Goal: Information Seeking & Learning: Check status

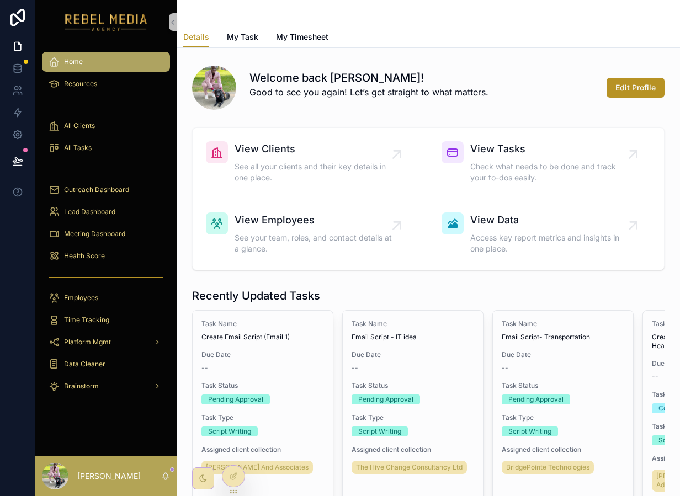
click at [170, 480] on div "[PERSON_NAME]" at bounding box center [105, 476] width 141 height 40
click at [166, 473] on icon "scrollable content" at bounding box center [166, 475] width 6 height 5
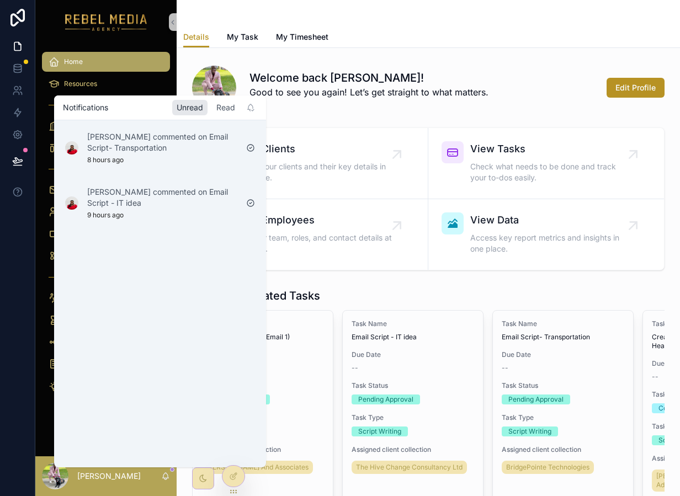
click at [226, 107] on div "Read" at bounding box center [226, 107] width 28 height 15
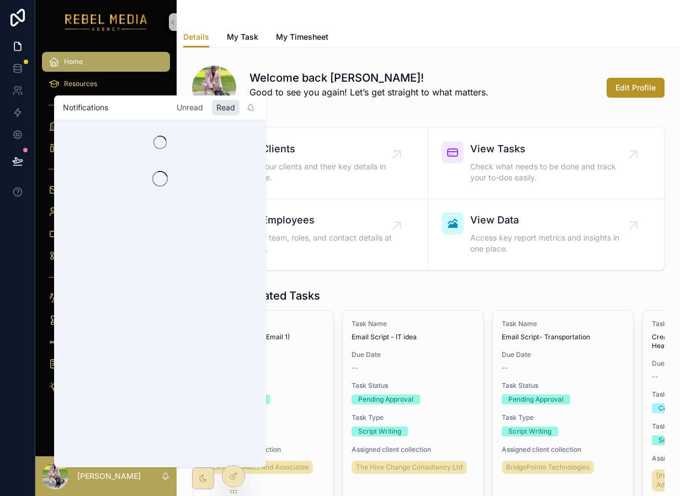
click at [188, 112] on div "Unread" at bounding box center [189, 107] width 35 height 15
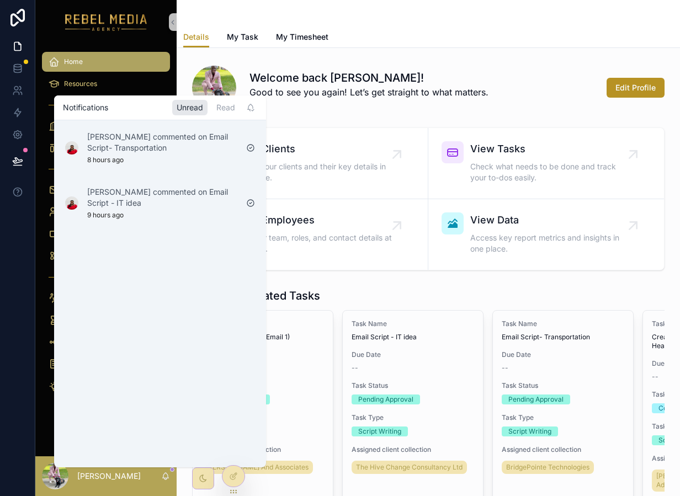
click at [119, 47] on div "Home Resources All Clients All Tasks Outreach Dashboard Lead Dashboard Meeting …" at bounding box center [105, 227] width 141 height 366
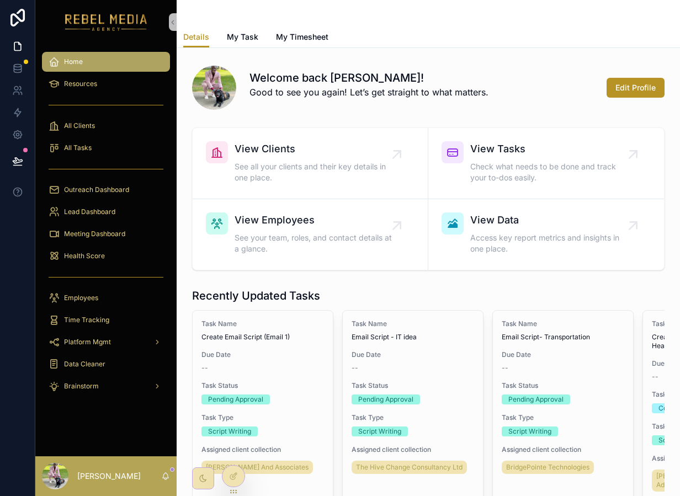
click at [160, 17] on link "scrollable content" at bounding box center [106, 22] width 128 height 18
click at [130, 27] on img "scrollable content" at bounding box center [106, 22] width 82 height 18
click at [233, 35] on span "My Task" at bounding box center [242, 36] width 31 height 11
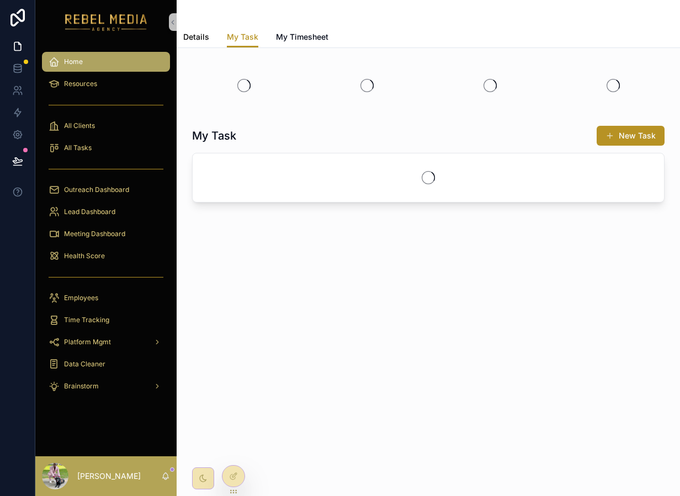
click at [198, 35] on span "Details" at bounding box center [196, 36] width 26 height 11
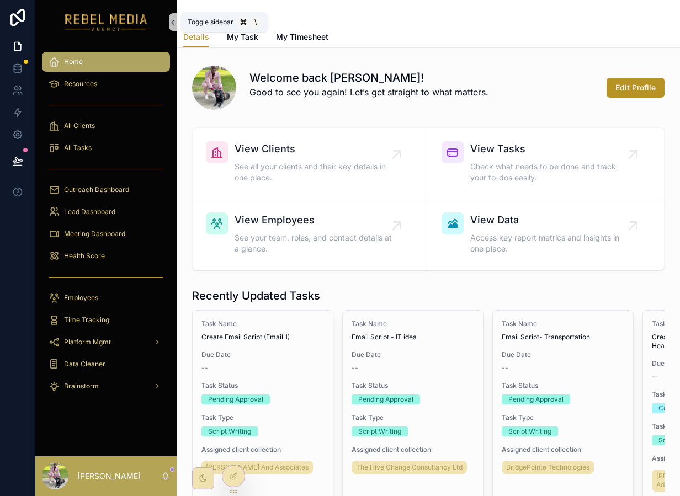
click at [173, 20] on icon "scrollable content" at bounding box center [173, 22] width 2 height 4
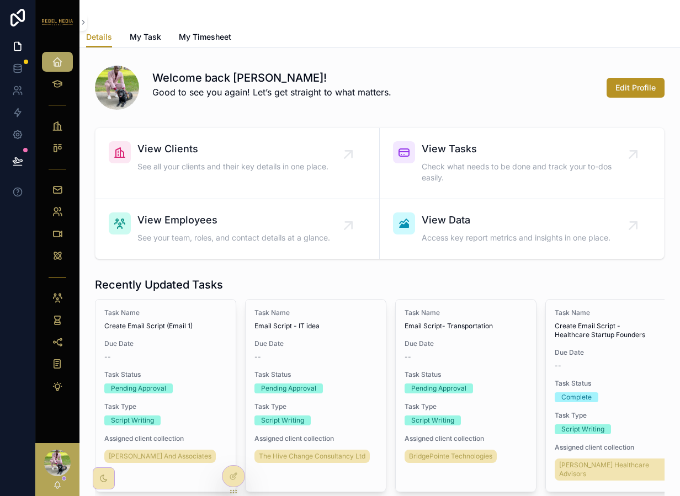
click at [166, 36] on div "Details My Task My Timesheet" at bounding box center [379, 36] width 587 height 21
click at [126, 36] on div "Details My Task My Timesheet" at bounding box center [379, 36] width 587 height 21
click at [133, 37] on span "My Task" at bounding box center [145, 36] width 31 height 11
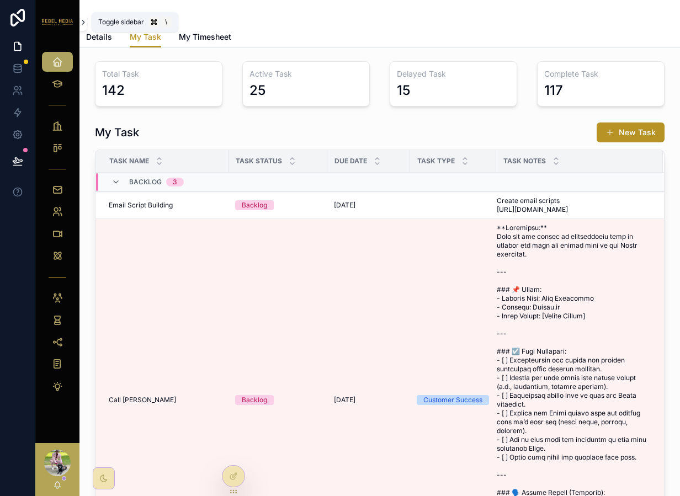
click at [83, 21] on icon "scrollable content" at bounding box center [83, 22] width 2 height 4
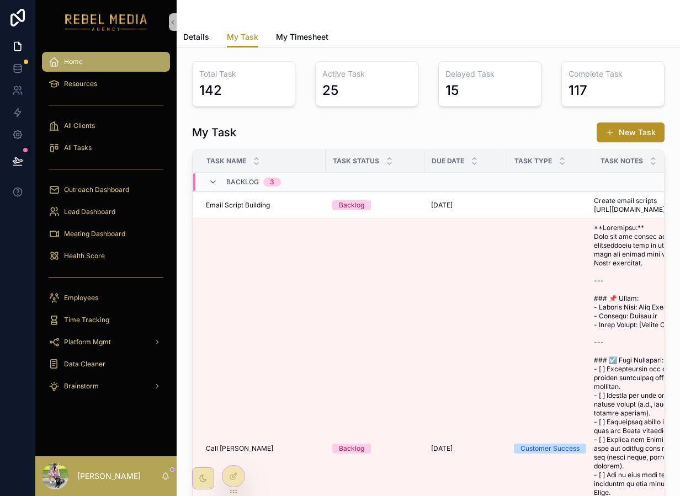
click at [178, 34] on div "My Task Details My Task My Timesheet" at bounding box center [428, 24] width 503 height 48
click at [192, 37] on span "Details" at bounding box center [196, 36] width 26 height 11
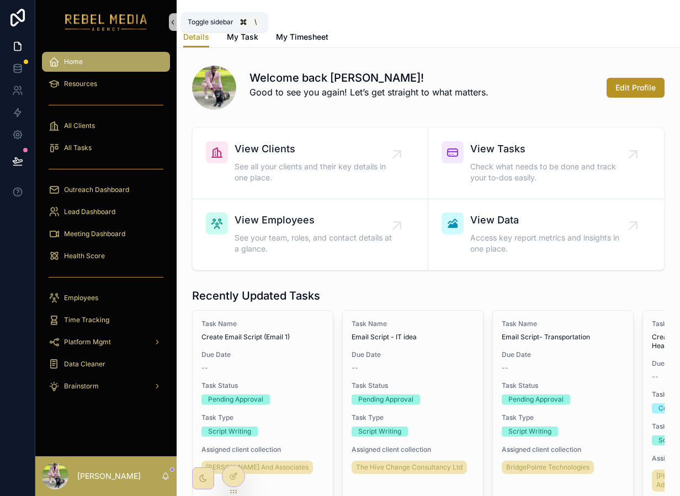
click at [172, 25] on icon "scrollable content" at bounding box center [173, 22] width 8 height 8
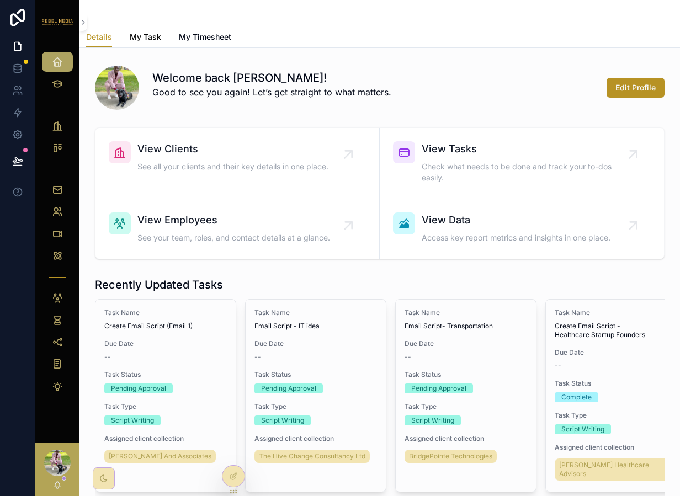
click at [150, 35] on span "My Task" at bounding box center [145, 36] width 31 height 11
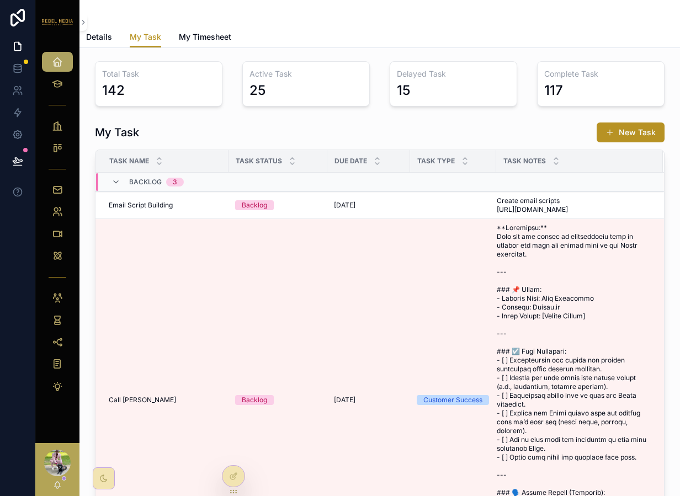
click at [77, 26] on div "scrollable content" at bounding box center [57, 22] width 44 height 44
click at [85, 25] on icon "scrollable content" at bounding box center [83, 22] width 8 height 8
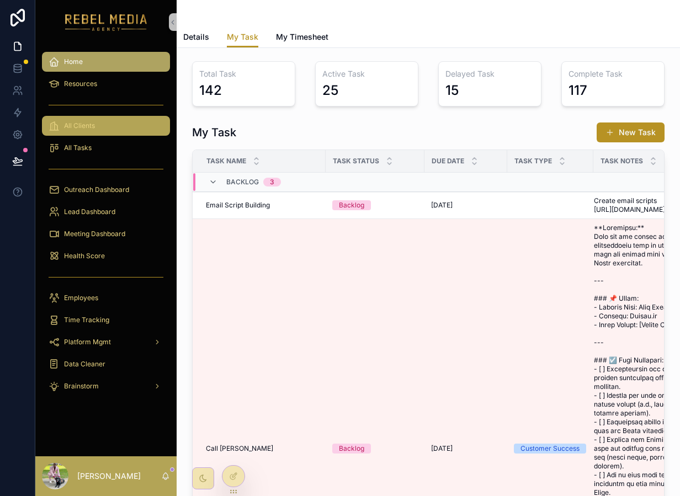
click at [93, 118] on div "All Clients" at bounding box center [106, 126] width 115 height 18
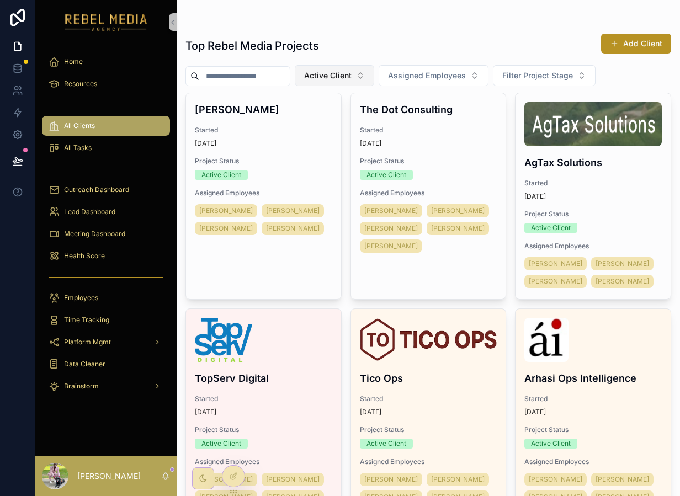
click at [325, 80] on span "Active Client" at bounding box center [327, 75] width 47 height 11
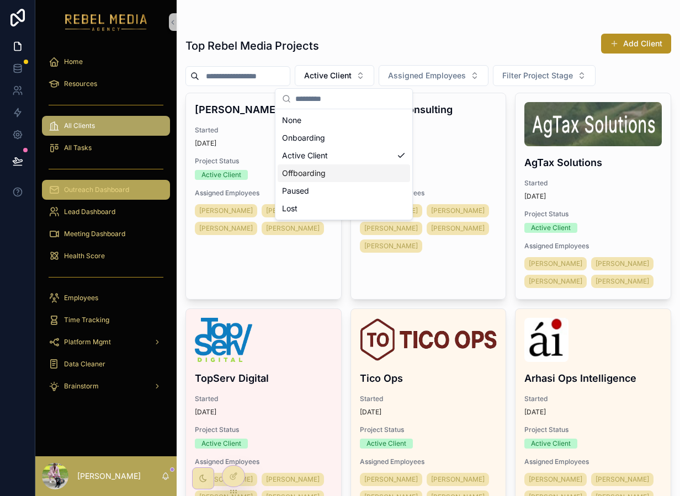
click at [125, 180] on link "Outreach Dashboard" at bounding box center [106, 190] width 128 height 20
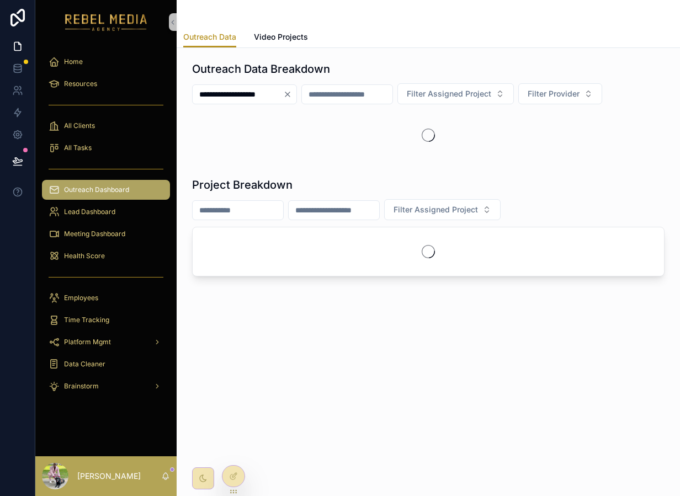
click at [125, 186] on span "Outreach Dashboard" at bounding box center [96, 189] width 65 height 9
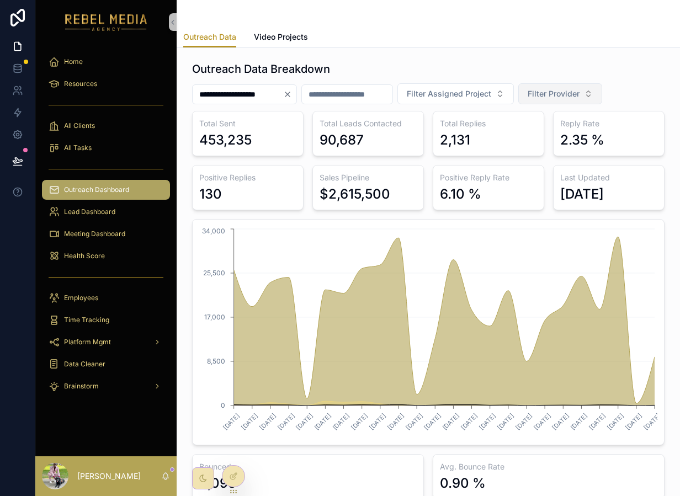
click at [559, 98] on span "Filter Provider" at bounding box center [553, 93] width 52 height 11
click at [557, 150] on div "EmailBison" at bounding box center [578, 156] width 132 height 18
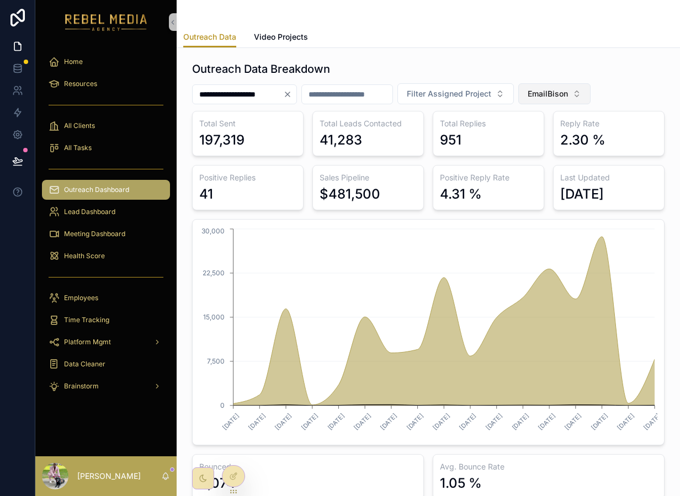
click at [568, 94] on span "EmailBison" at bounding box center [547, 93] width 40 height 11
click at [548, 150] on div "Reachinbox" at bounding box center [572, 156] width 132 height 18
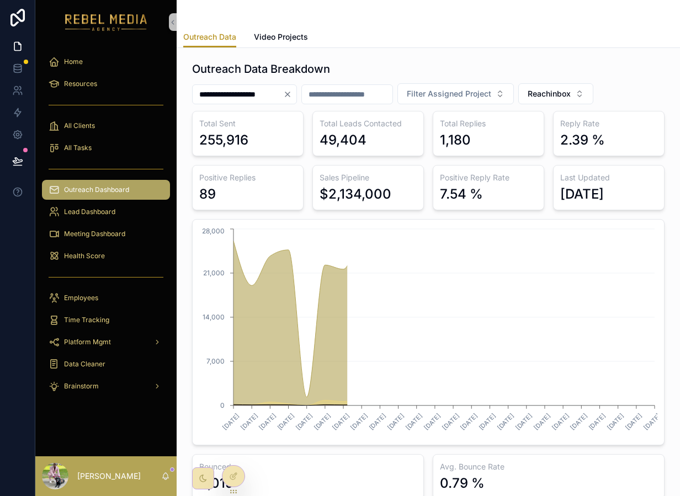
click at [606, 65] on div "Outreach Data Breakdown" at bounding box center [428, 68] width 472 height 15
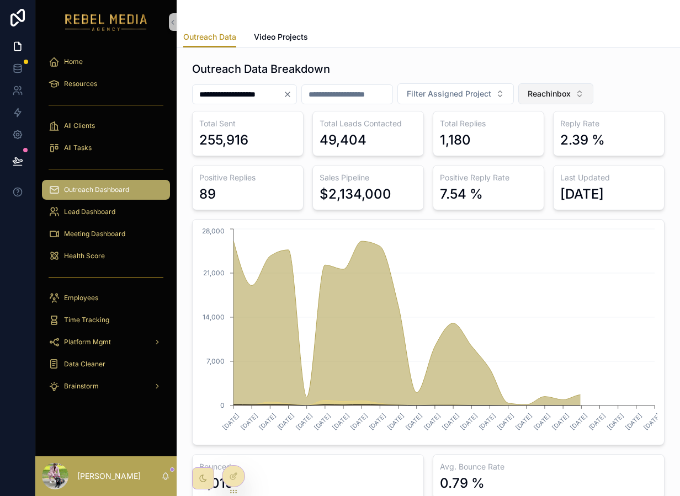
click at [570, 94] on span "Reachinbox" at bounding box center [548, 93] width 43 height 11
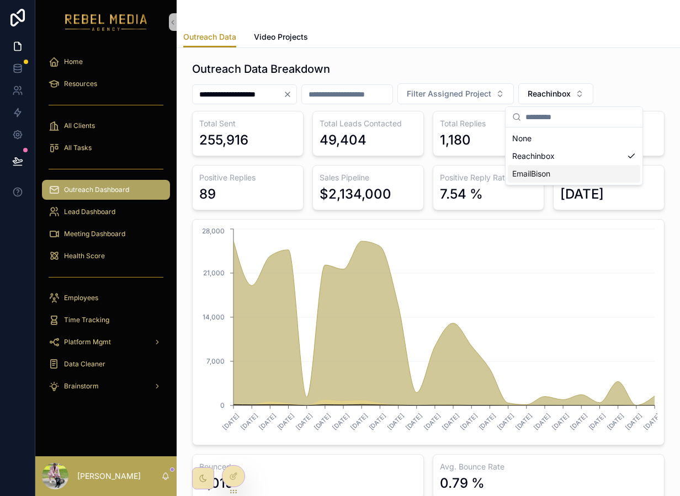
click at [541, 175] on div "EmailBison" at bounding box center [574, 174] width 132 height 18
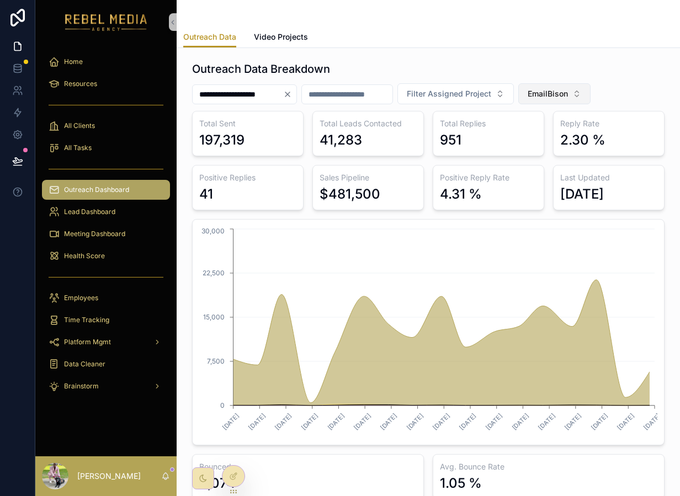
click at [568, 91] on span "EmailBison" at bounding box center [547, 93] width 40 height 11
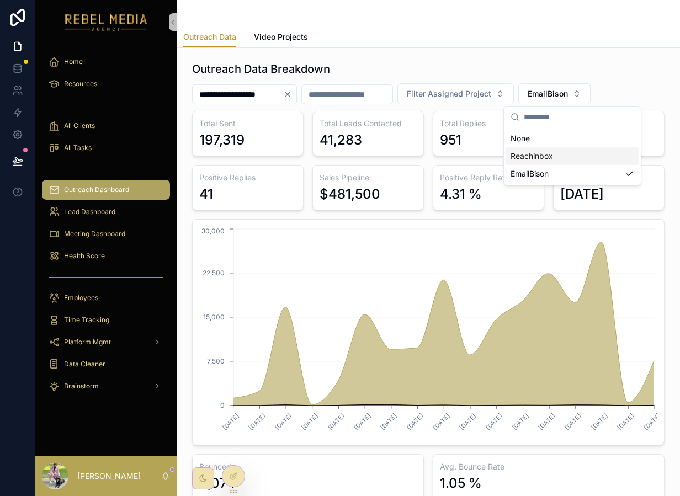
click at [558, 156] on div "Reachinbox" at bounding box center [572, 156] width 132 height 18
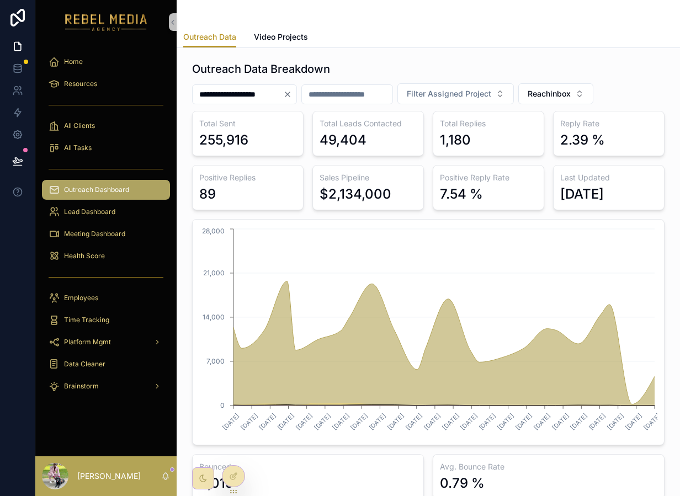
click at [568, 70] on div "Outreach Data Breakdown" at bounding box center [428, 68] width 472 height 15
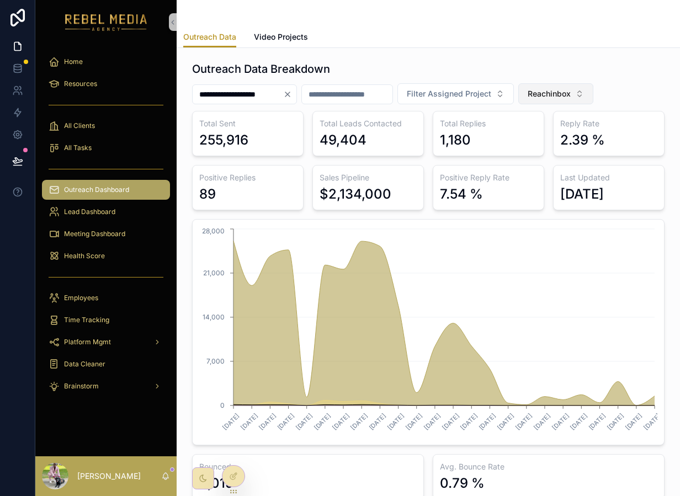
click at [593, 94] on button "Reachinbox" at bounding box center [555, 93] width 75 height 21
click at [557, 168] on div "EmailBison" at bounding box center [574, 174] width 132 height 18
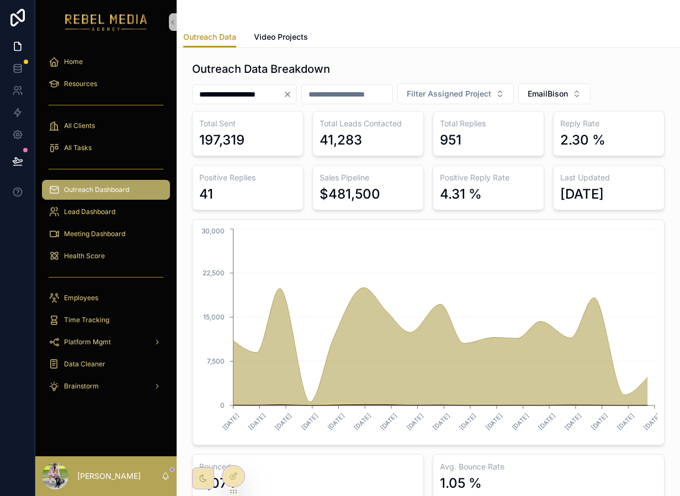
click at [577, 81] on div "**********" at bounding box center [428, 280] width 472 height 438
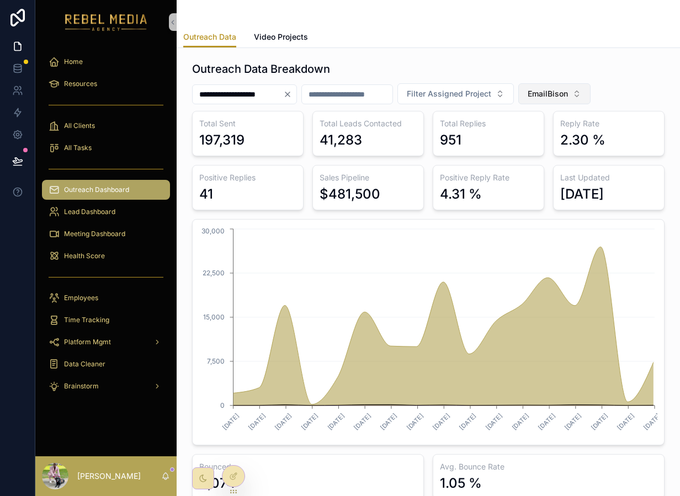
click at [568, 89] on span "EmailBison" at bounding box center [547, 93] width 40 height 11
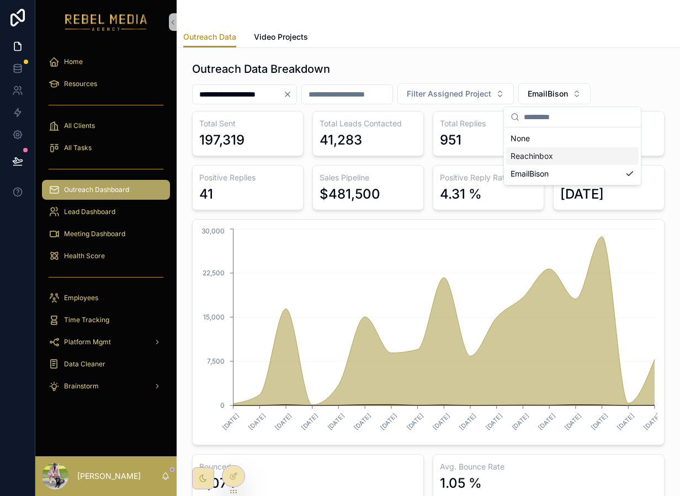
click at [543, 153] on div "Reachinbox" at bounding box center [572, 156] width 132 height 18
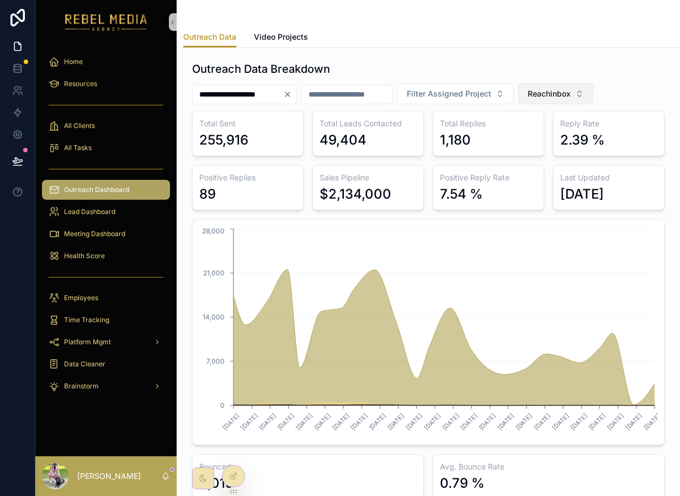
click at [570, 88] on span "Reachinbox" at bounding box center [548, 93] width 43 height 11
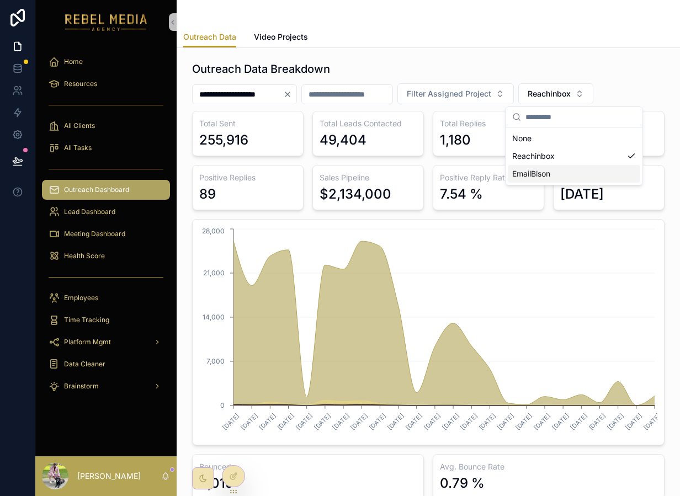
click at [572, 171] on div "EmailBison" at bounding box center [574, 174] width 132 height 18
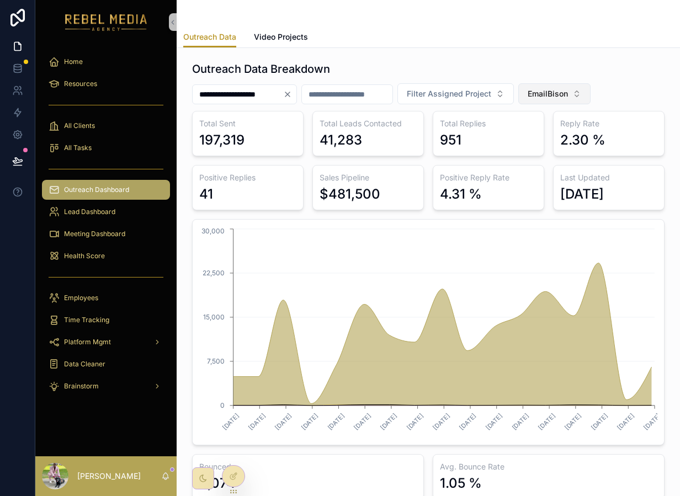
click at [568, 94] on span "EmailBison" at bounding box center [547, 93] width 40 height 11
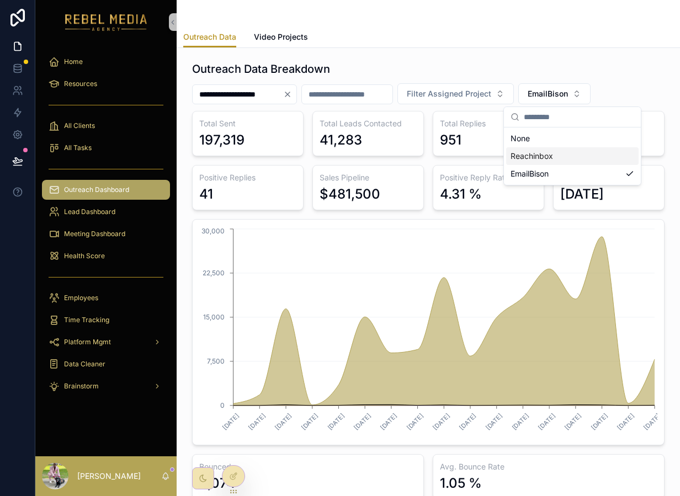
click at [557, 158] on div "Reachinbox" at bounding box center [572, 156] width 132 height 18
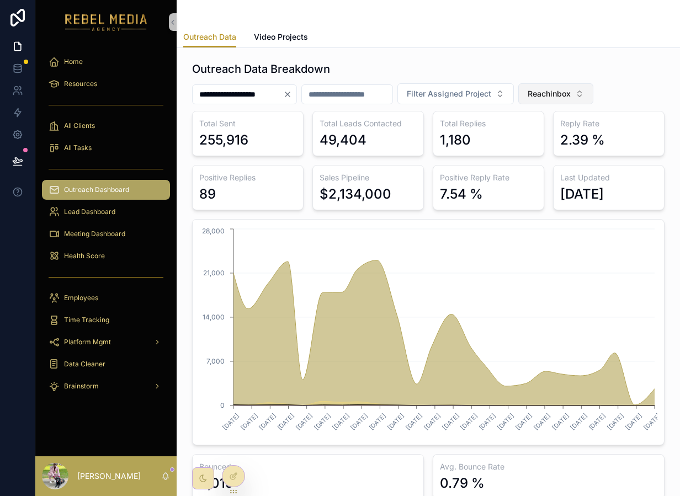
click at [570, 92] on span "Reachinbox" at bounding box center [548, 93] width 43 height 11
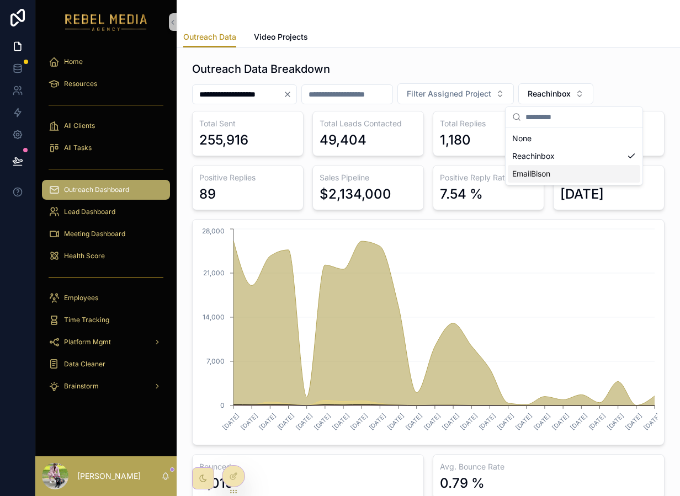
click at [558, 170] on div "EmailBison" at bounding box center [574, 174] width 132 height 18
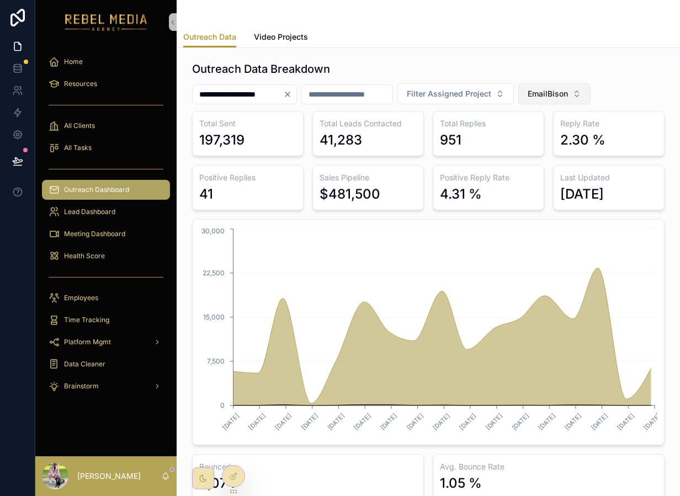
click at [568, 91] on span "EmailBison" at bounding box center [547, 93] width 40 height 11
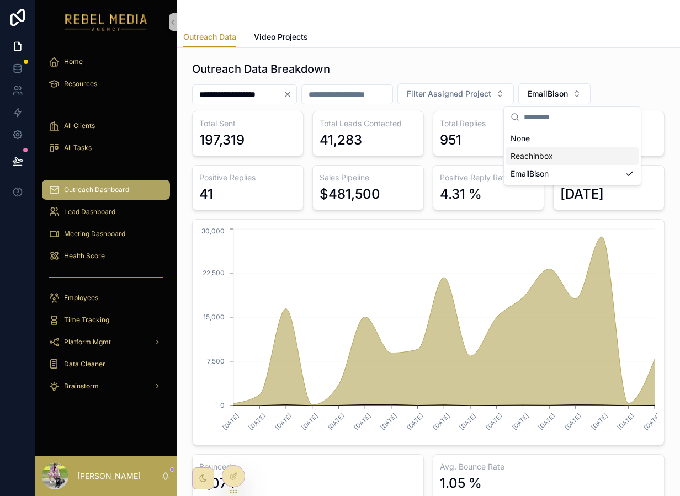
click at [570, 148] on div "Reachinbox" at bounding box center [572, 156] width 132 height 18
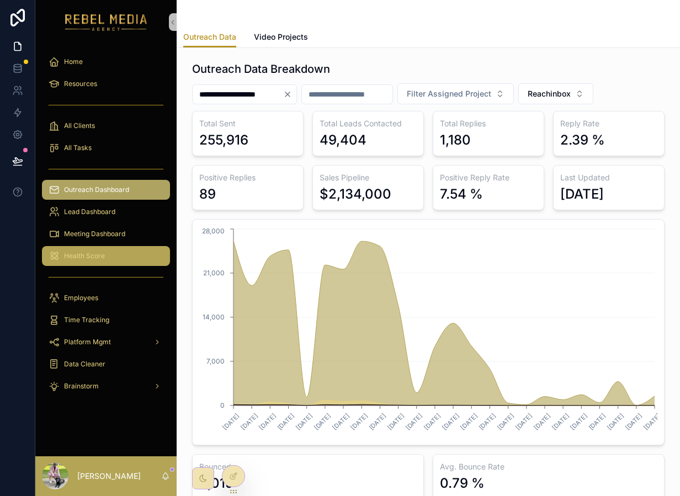
click at [70, 262] on div "Health Score" at bounding box center [106, 256] width 115 height 18
